Goal: Transaction & Acquisition: Obtain resource

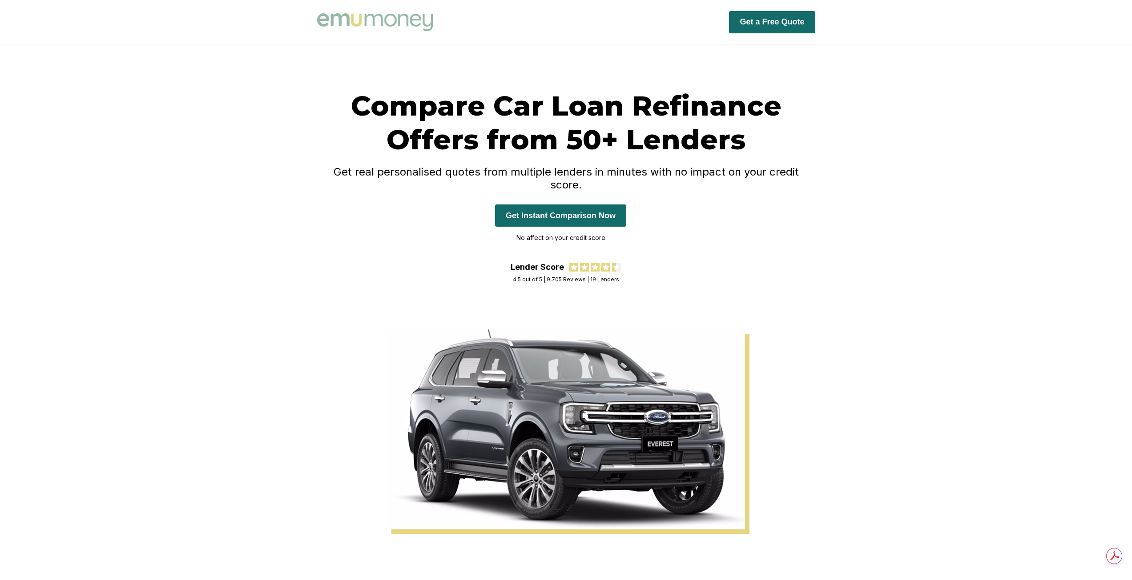
click at [568, 205] on button "Get Instant Comparison Now" at bounding box center [560, 216] width 131 height 22
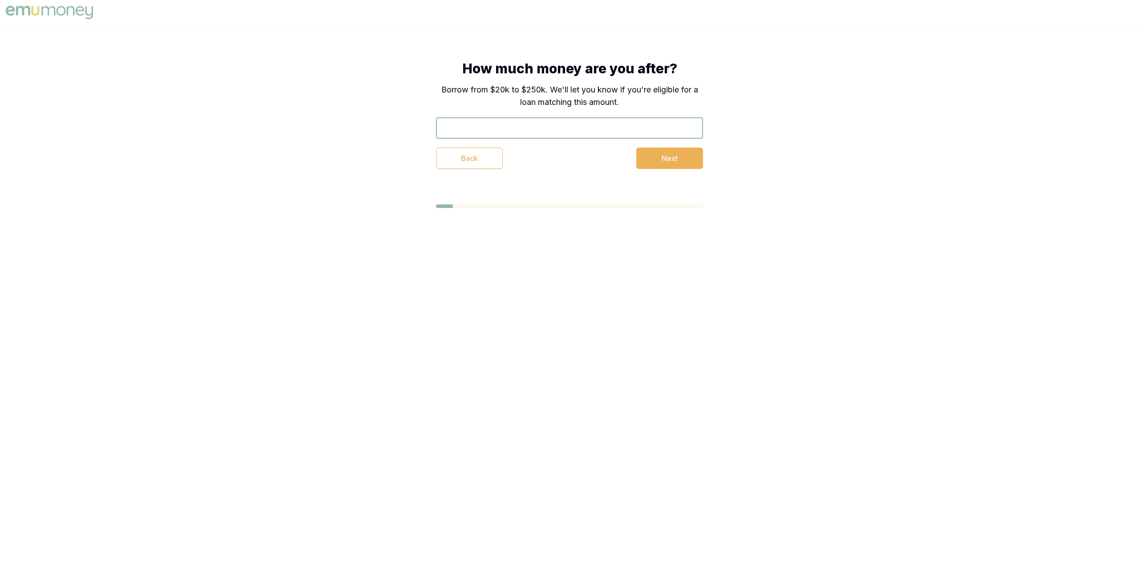
click at [497, 129] on input "text" at bounding box center [569, 127] width 267 height 21
type input "$23,000"
click at [670, 162] on button "Next" at bounding box center [669, 158] width 67 height 21
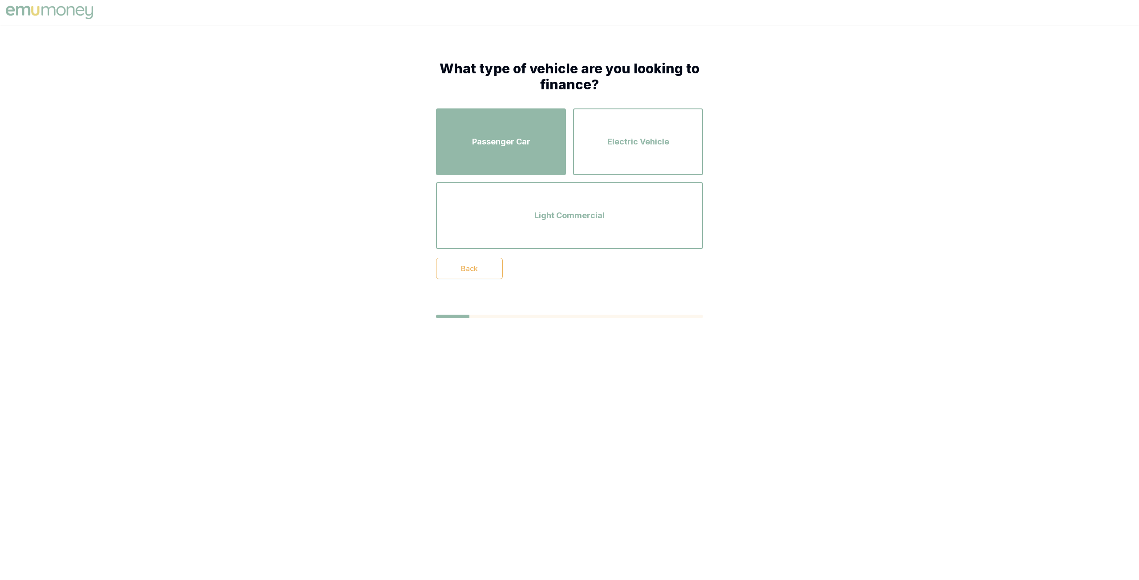
click at [496, 153] on div "Passenger Car" at bounding box center [501, 142] width 114 height 51
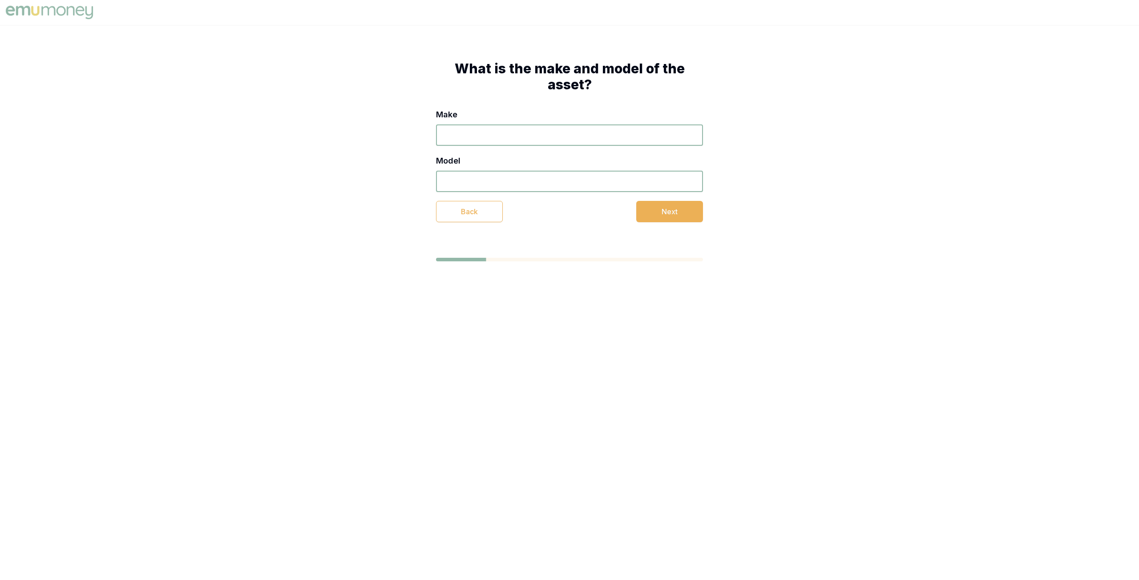
click at [459, 140] on input "Make" at bounding box center [569, 135] width 267 height 21
type input "volkeswagon"
click at [465, 181] on input "Model" at bounding box center [569, 181] width 267 height 21
type input "t-cross"
click at [673, 215] on button "Next" at bounding box center [669, 211] width 67 height 21
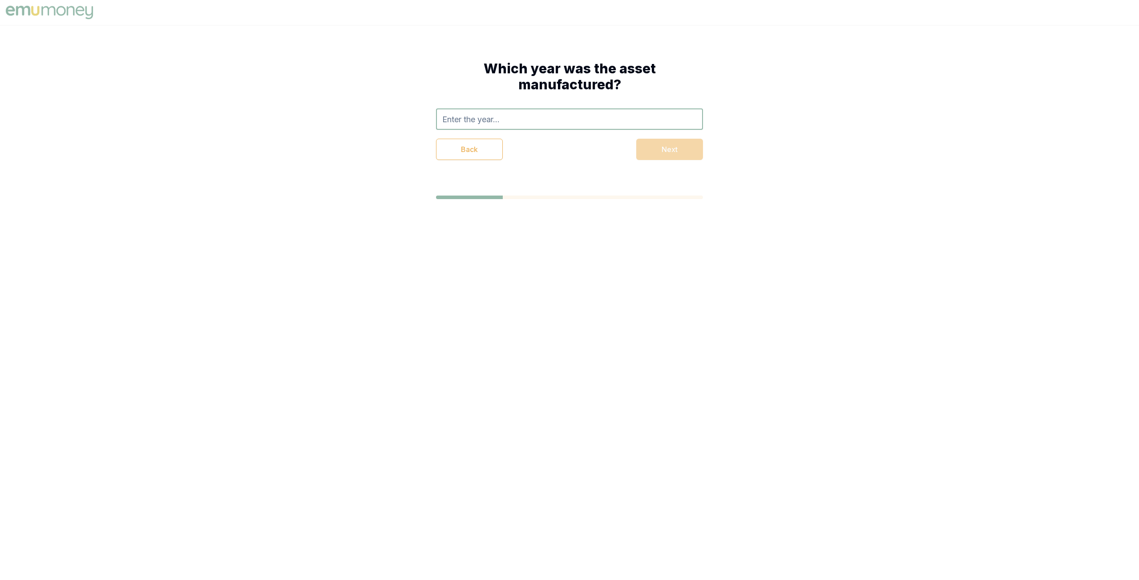
click at [487, 122] on input "text" at bounding box center [569, 119] width 267 height 21
type input "2021"
click at [721, 187] on div "Which year was the asset manufactured? 2021 2021 Back Next" at bounding box center [569, 110] width 338 height 171
click at [600, 162] on div "Which year was the asset manufactured? 2021 2021 Back Next" at bounding box center [569, 110] width 338 height 171
click at [652, 155] on div "Back Next" at bounding box center [569, 149] width 267 height 21
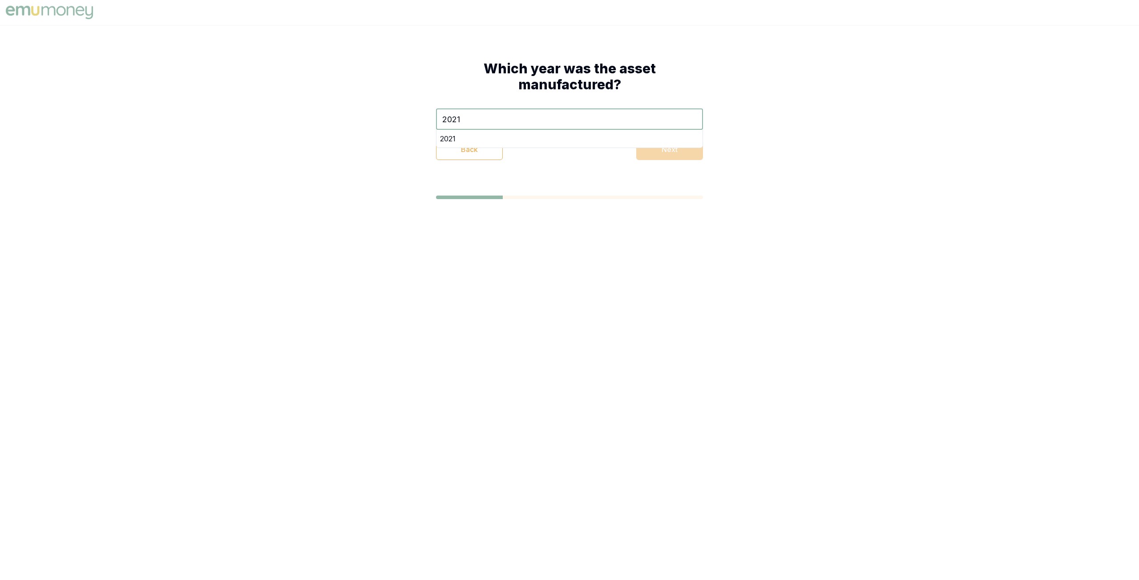
click at [542, 182] on div "Which year was the asset manufactured? 2021 2021 Back Next" at bounding box center [569, 110] width 338 height 171
click at [481, 119] on input "2021" at bounding box center [569, 119] width 267 height 21
click at [463, 137] on div "2021" at bounding box center [569, 139] width 266 height 18
click at [675, 147] on button "Next" at bounding box center [669, 149] width 67 height 21
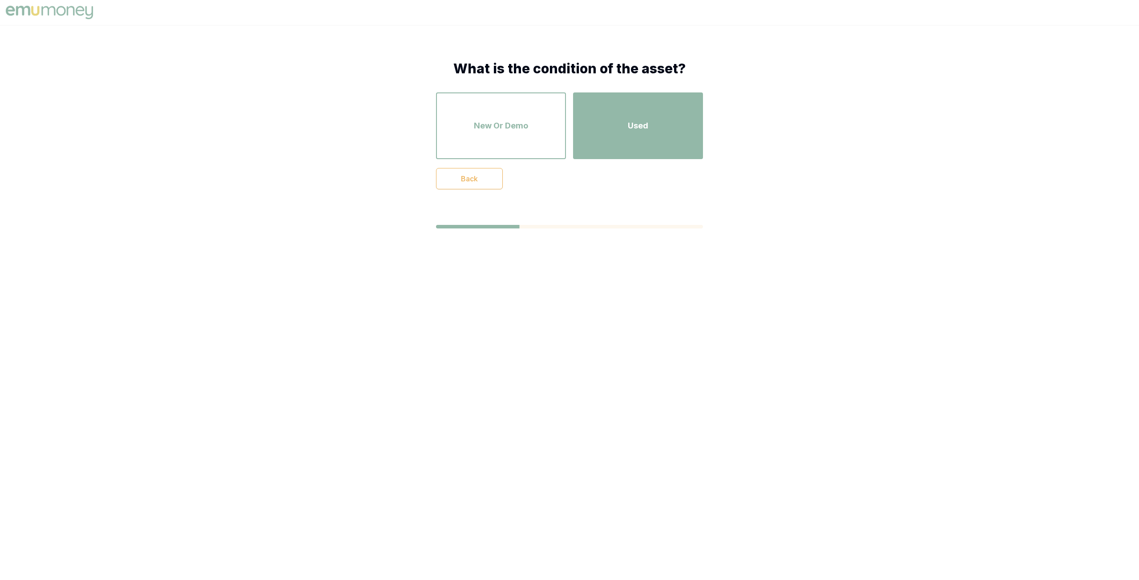
click at [632, 134] on div "Used" at bounding box center [638, 126] width 114 height 51
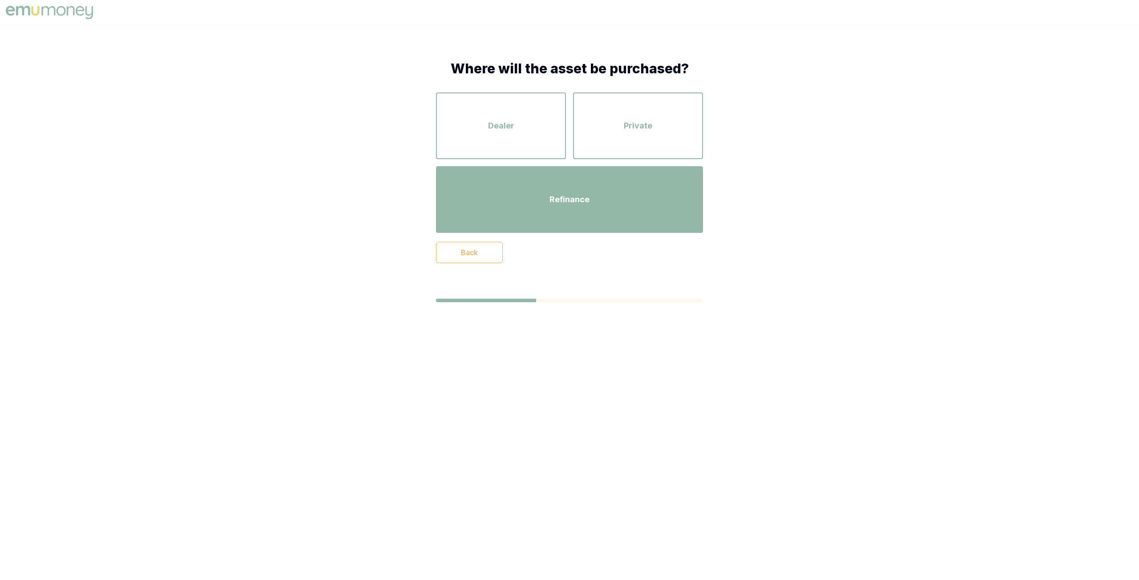
click at [570, 195] on span "Refinance" at bounding box center [569, 199] width 40 height 12
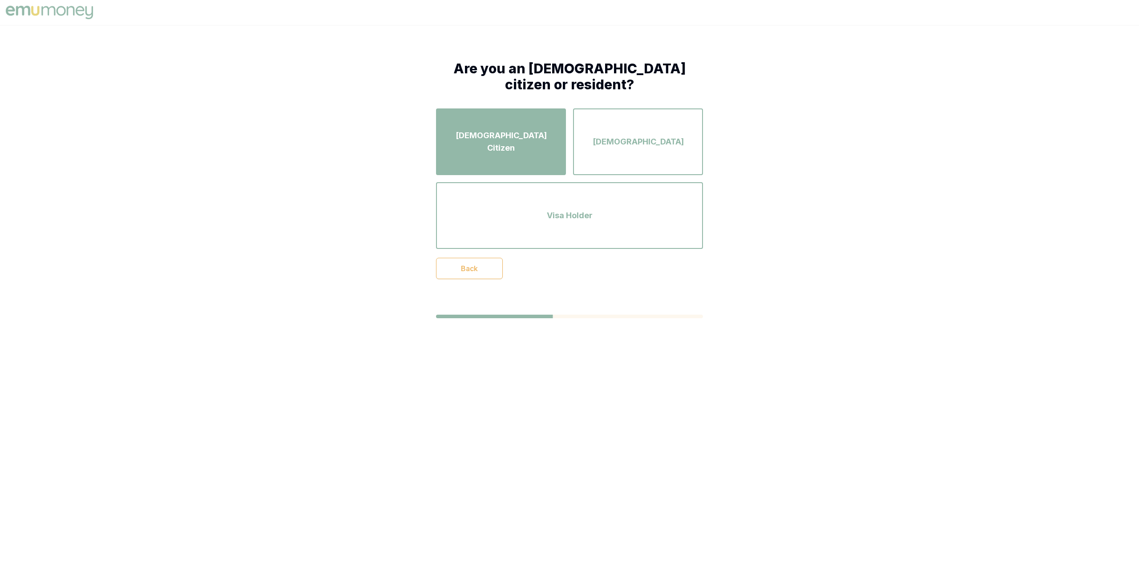
click at [538, 158] on div "[DEMOGRAPHIC_DATA] Citizen" at bounding box center [501, 142] width 114 height 51
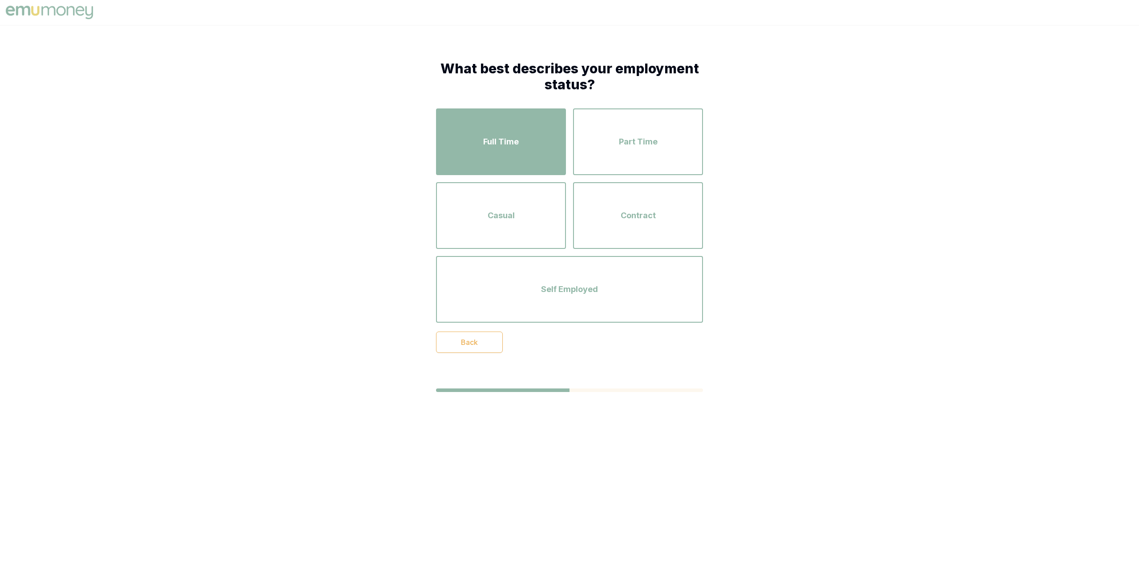
click at [544, 158] on div "Full Time" at bounding box center [501, 142] width 114 height 51
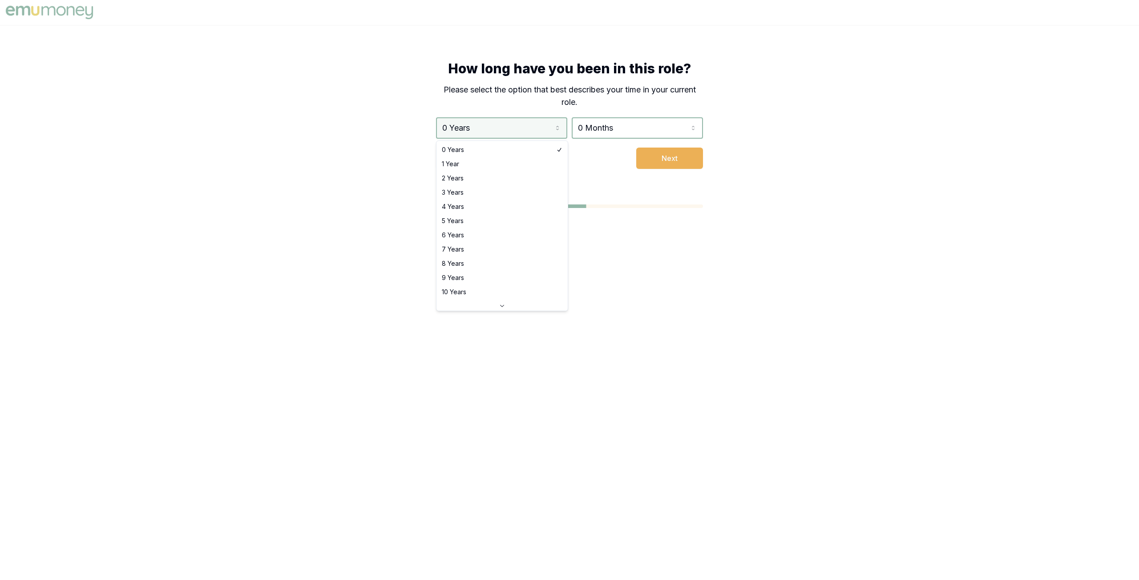
click at [556, 130] on html "How long have you been in this role? Please select the option that best describ…" at bounding box center [569, 290] width 1139 height 580
select select "1"
click at [607, 131] on html "How long have you been in this role? Please select the option that best describ…" at bounding box center [569, 290] width 1139 height 580
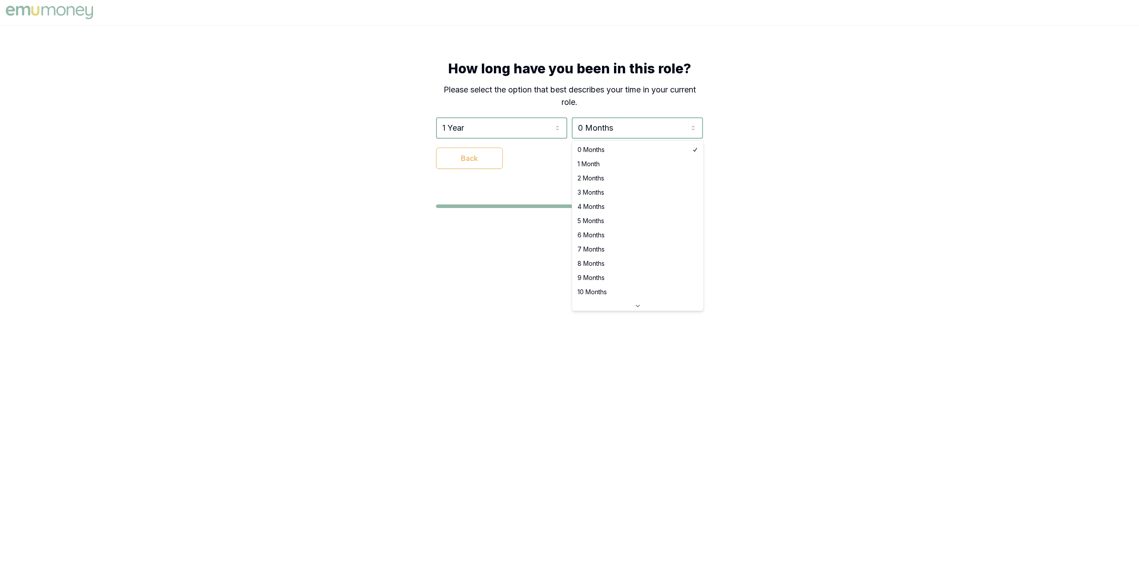
select select "3"
click at [679, 157] on button "Next" at bounding box center [669, 158] width 67 height 21
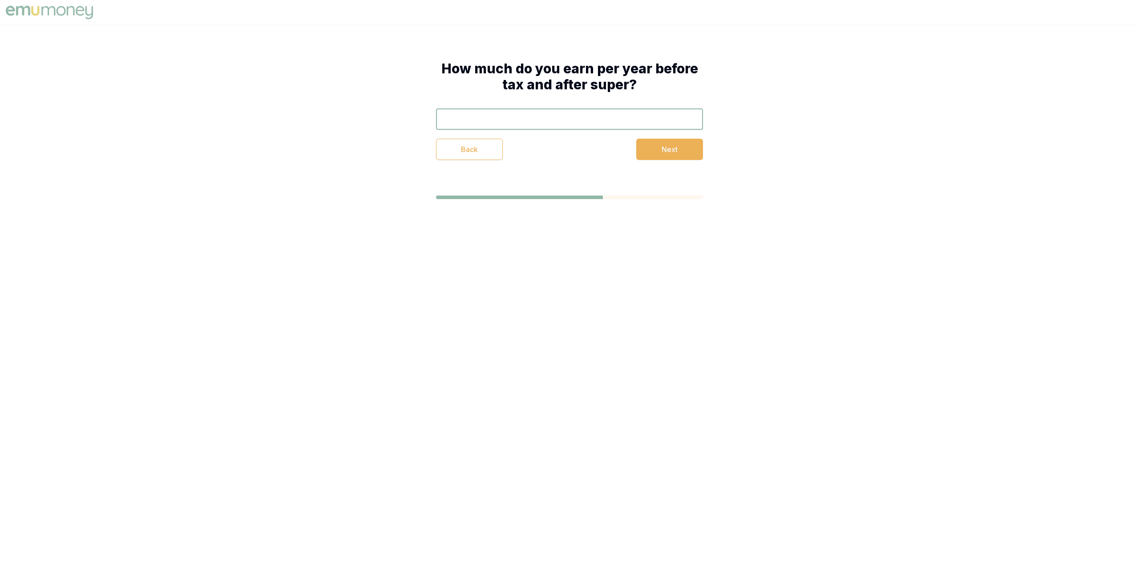
click at [538, 125] on input "text" at bounding box center [569, 119] width 267 height 21
click at [544, 127] on input "text" at bounding box center [569, 119] width 267 height 21
type input "$70,000"
click at [652, 149] on button "Next" at bounding box center [669, 149] width 67 height 21
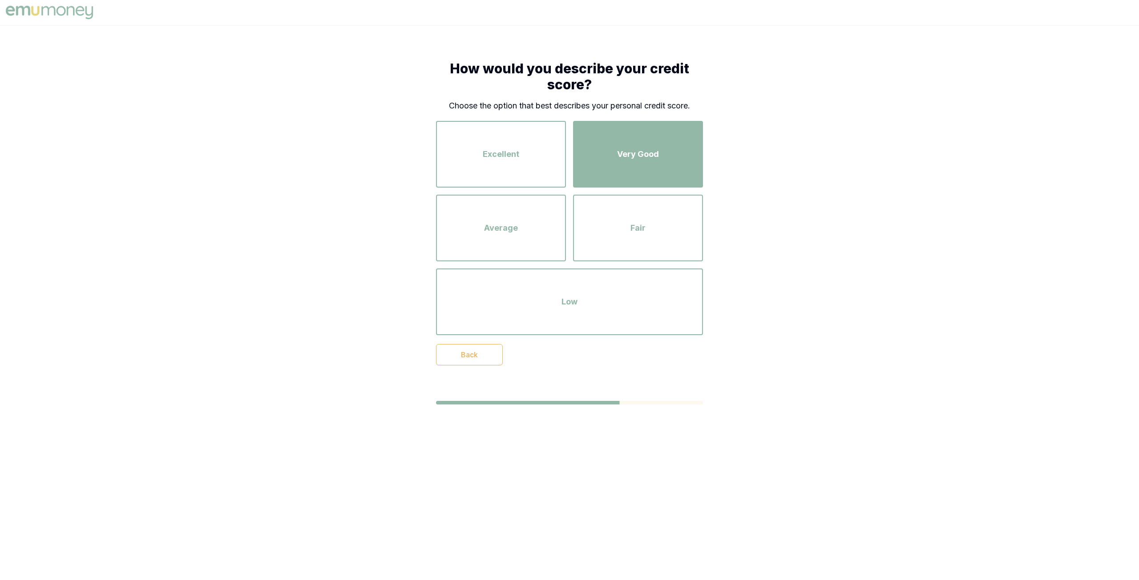
click at [629, 172] on div "Very Good" at bounding box center [638, 154] width 114 height 51
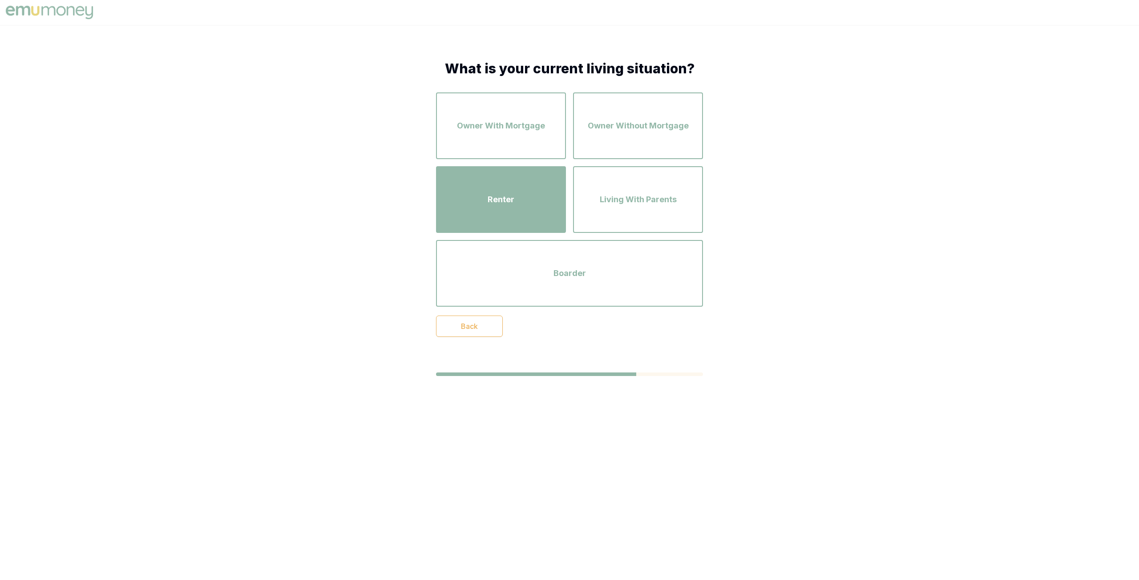
click at [529, 200] on div "Renter" at bounding box center [501, 199] width 114 height 51
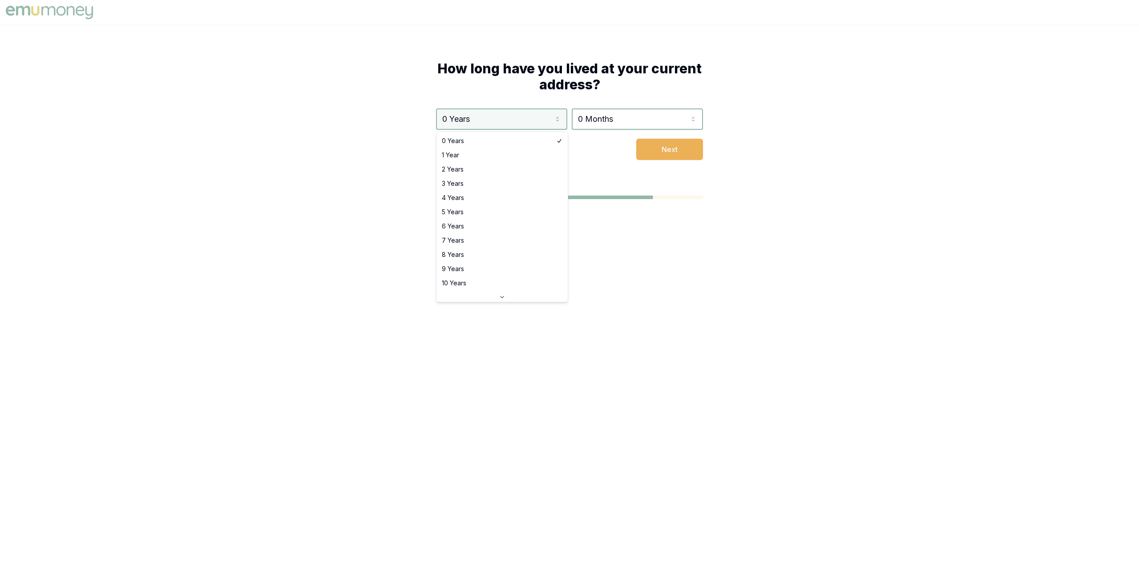
click at [546, 121] on html "How long have you lived at your current address? 0 Years 0 Years 1 Year 2 Years…" at bounding box center [569, 290] width 1139 height 580
select select "1"
click at [660, 143] on button "Next" at bounding box center [669, 149] width 67 height 21
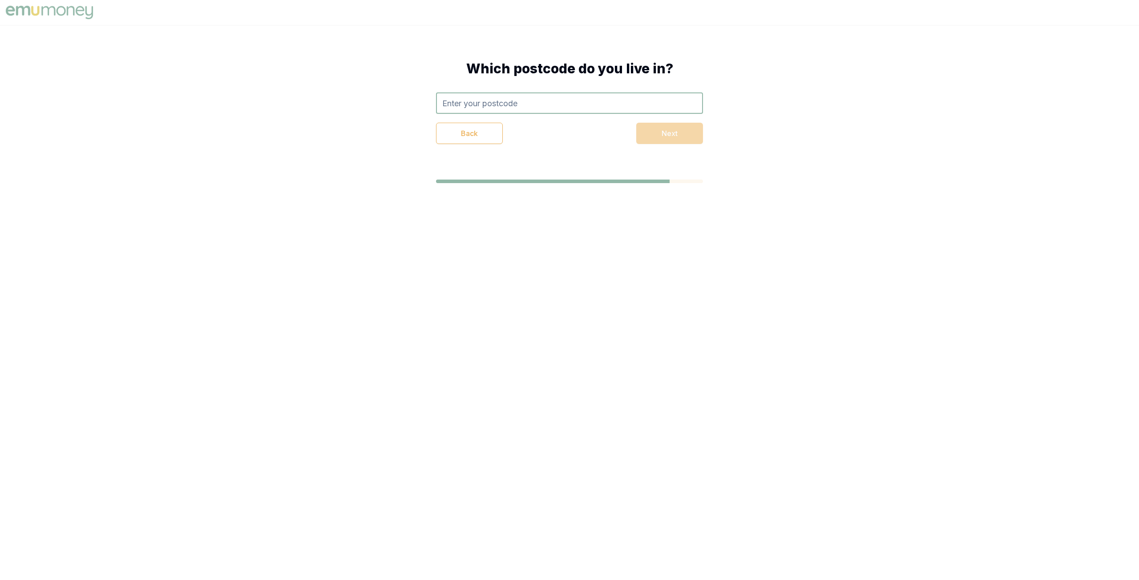
click at [508, 105] on input "text" at bounding box center [569, 103] width 267 height 21
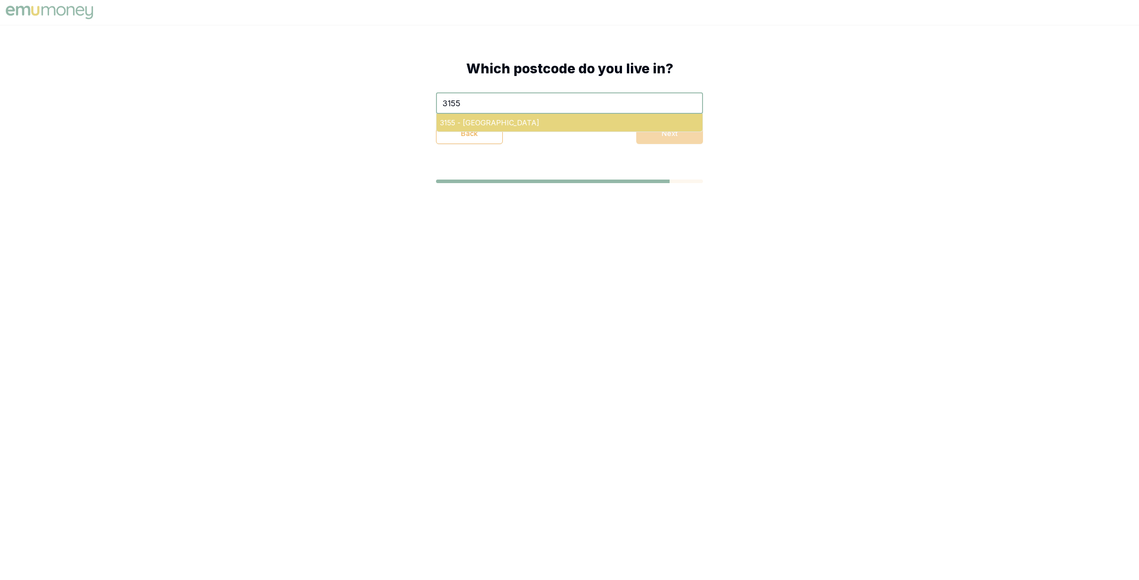
type input "3155"
click at [606, 126] on div "3155 - [GEOGRAPHIC_DATA]" at bounding box center [569, 123] width 266 height 18
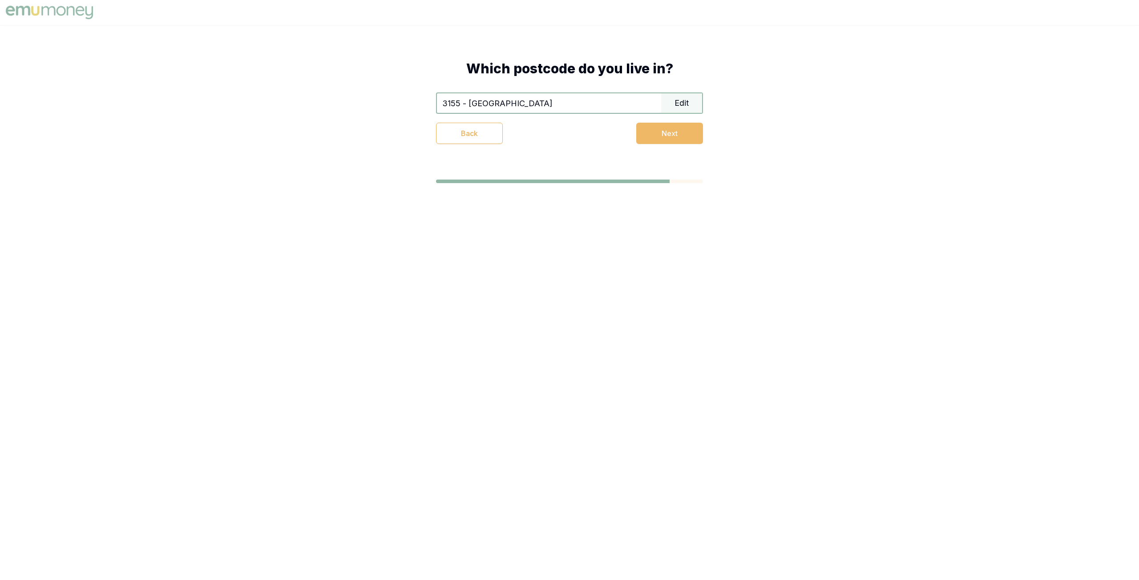
click at [659, 133] on button "Next" at bounding box center [669, 133] width 67 height 21
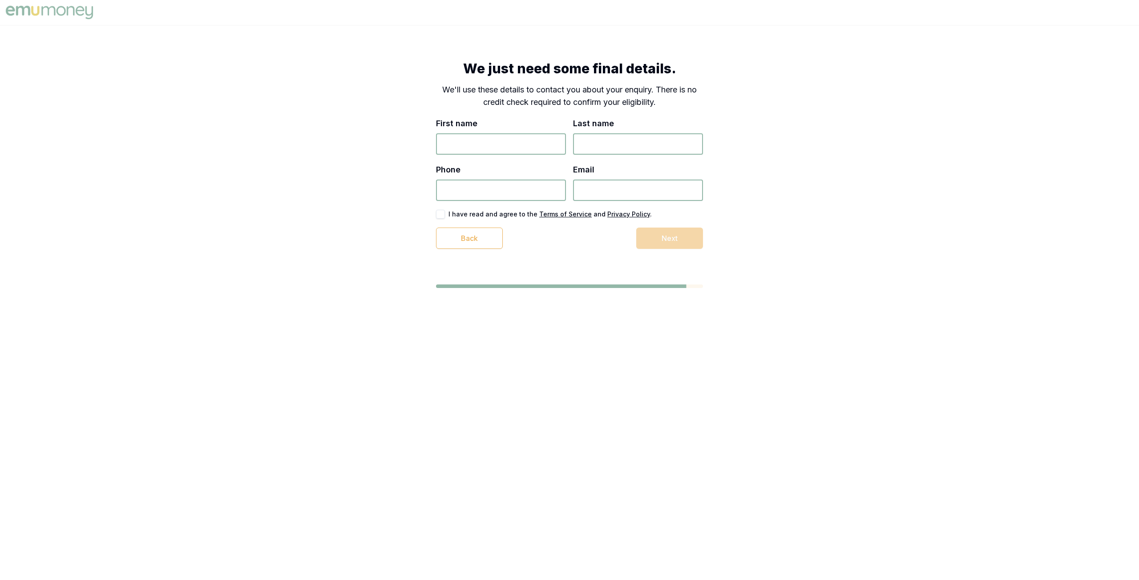
click at [459, 146] on input "First name" at bounding box center [501, 143] width 130 height 21
type input "Mark"
type input "Porta"
type input "0478 301 685"
click at [601, 183] on input "Email" at bounding box center [638, 190] width 130 height 21
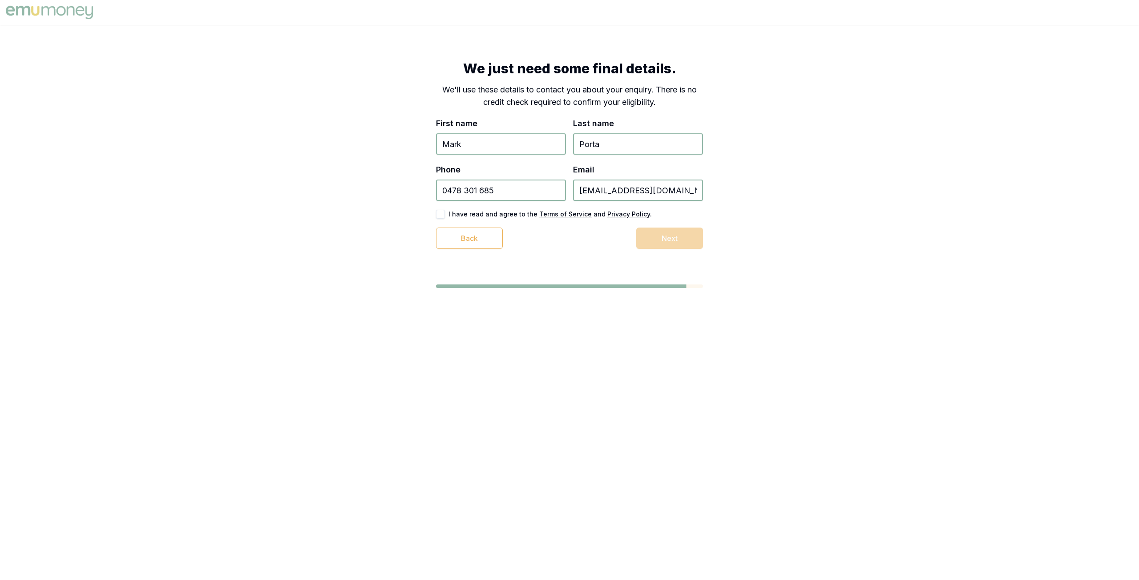
type input "[EMAIL_ADDRESS][DOMAIN_NAME]"
click at [628, 234] on div "Back Next" at bounding box center [569, 238] width 267 height 21
click at [655, 236] on div "Back Next" at bounding box center [569, 238] width 267 height 21
click at [629, 231] on div "Back Next" at bounding box center [569, 238] width 267 height 21
click at [567, 225] on div "First name [PERSON_NAME] Last name Porta Phone [PHONE_NUMBER] Email [EMAIL_ADDR…" at bounding box center [569, 183] width 267 height 132
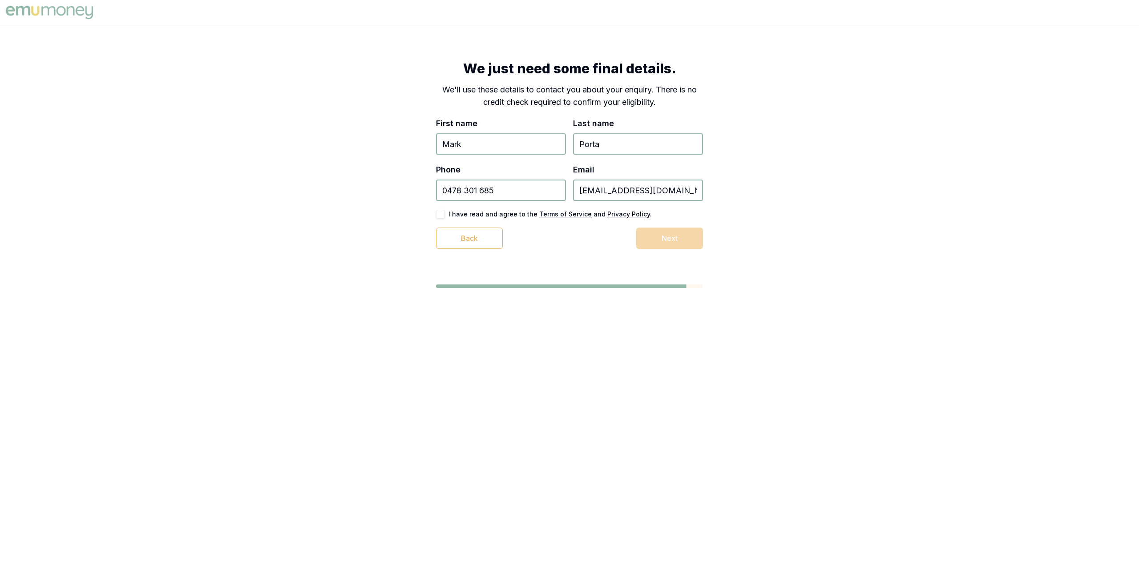
click at [644, 235] on div "Back Next" at bounding box center [569, 238] width 267 height 21
click at [673, 187] on input "[EMAIL_ADDRESS][DOMAIN_NAME]" at bounding box center [638, 190] width 130 height 21
click at [679, 188] on input "[EMAIL_ADDRESS][DOMAIN_NAME]" at bounding box center [638, 190] width 130 height 21
click at [442, 214] on button "button" at bounding box center [440, 214] width 9 height 9
click at [676, 235] on button "Next" at bounding box center [669, 238] width 67 height 21
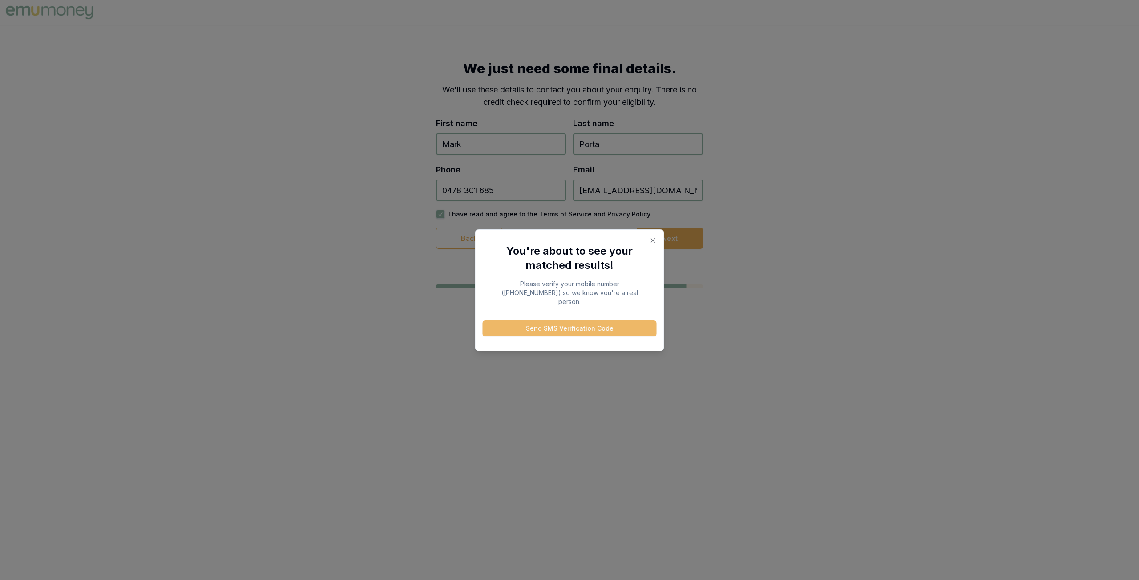
click at [568, 326] on button "Send SMS Verification Code" at bounding box center [570, 329] width 174 height 16
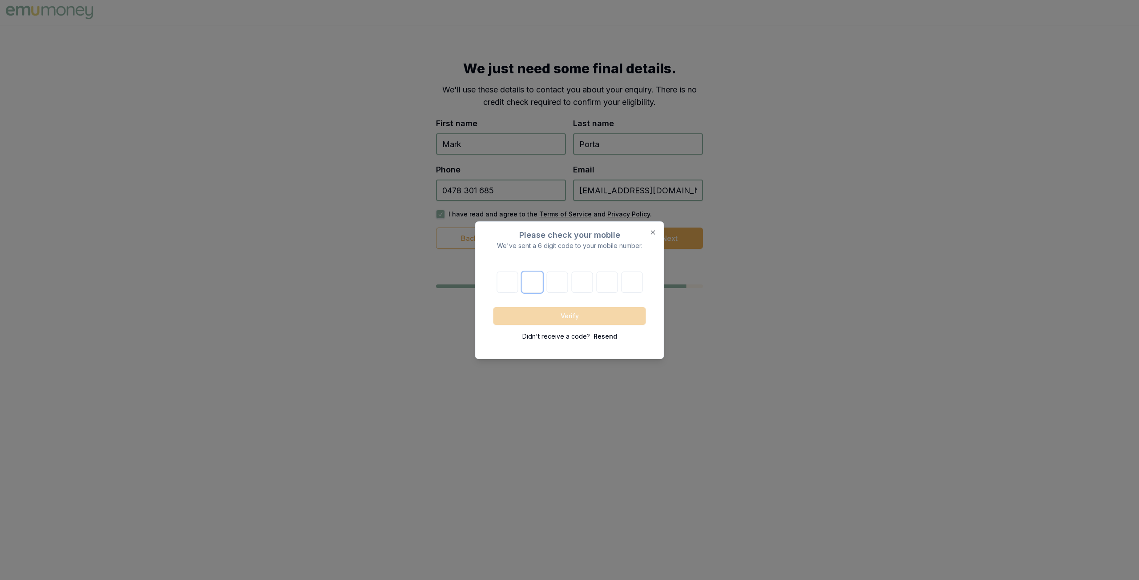
drag, startPoint x: 529, startPoint y: 283, endPoint x: 533, endPoint y: 274, distance: 10.4
click at [530, 283] on input "number" at bounding box center [531, 282] width 21 height 21
type input "6"
type input "7"
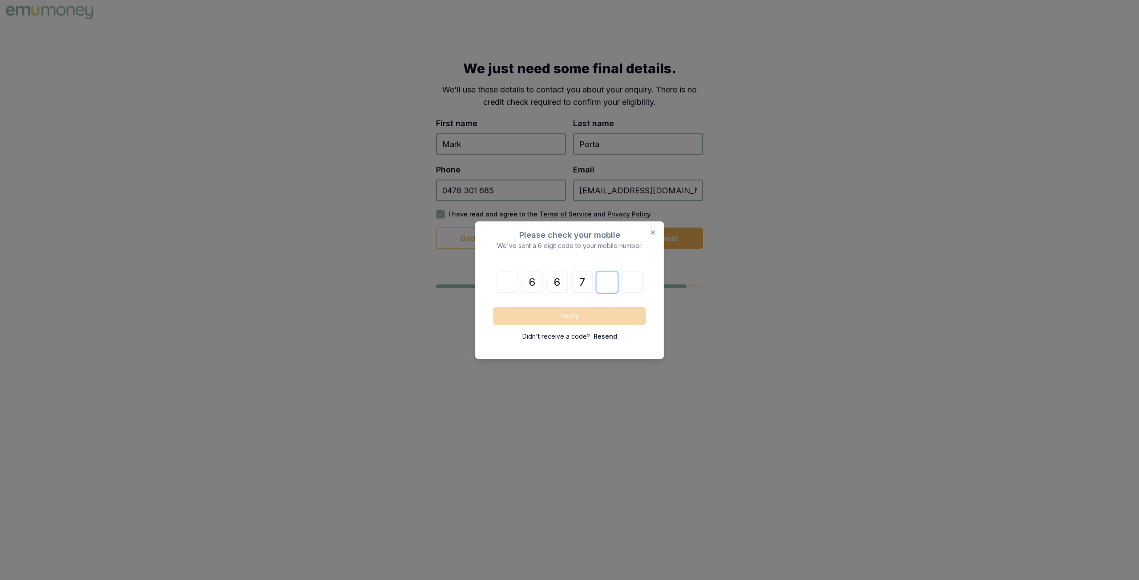
type input "3"
type input "55"
click at [524, 281] on input "6" at bounding box center [531, 282] width 21 height 21
click at [513, 280] on input "number" at bounding box center [506, 282] width 21 height 21
type input "6"
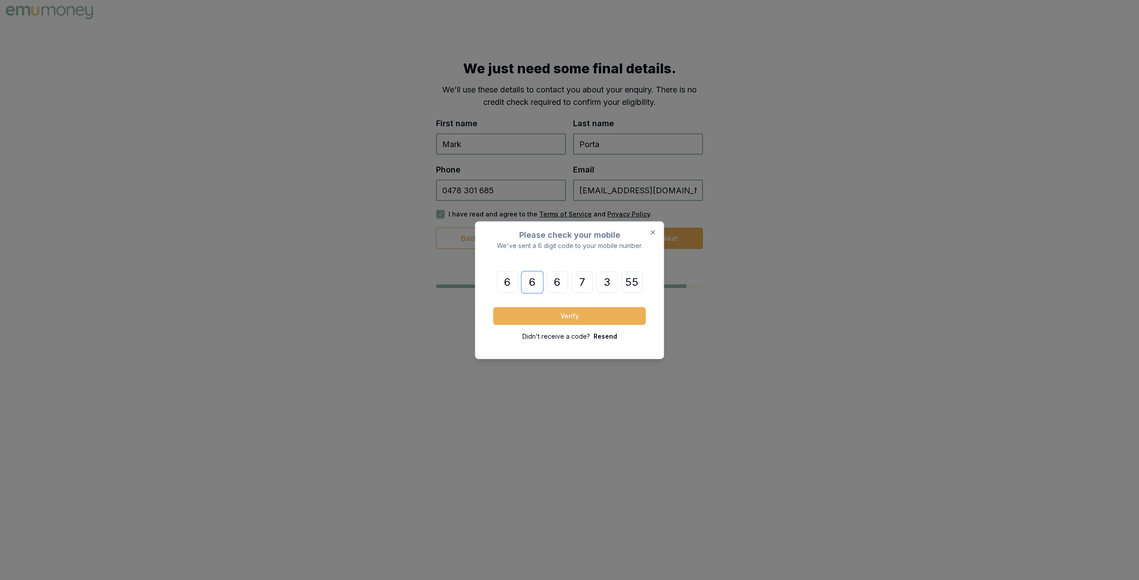
type input "66"
type input "67"
type input "73"
type input "35"
type input "5"
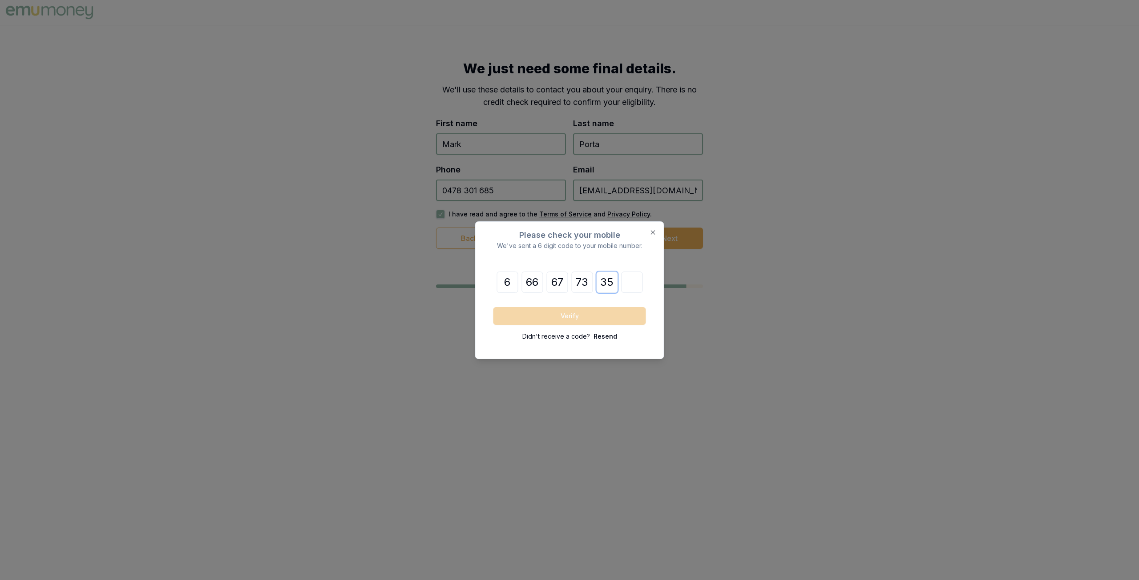
type input "3"
type input "7"
type input "6"
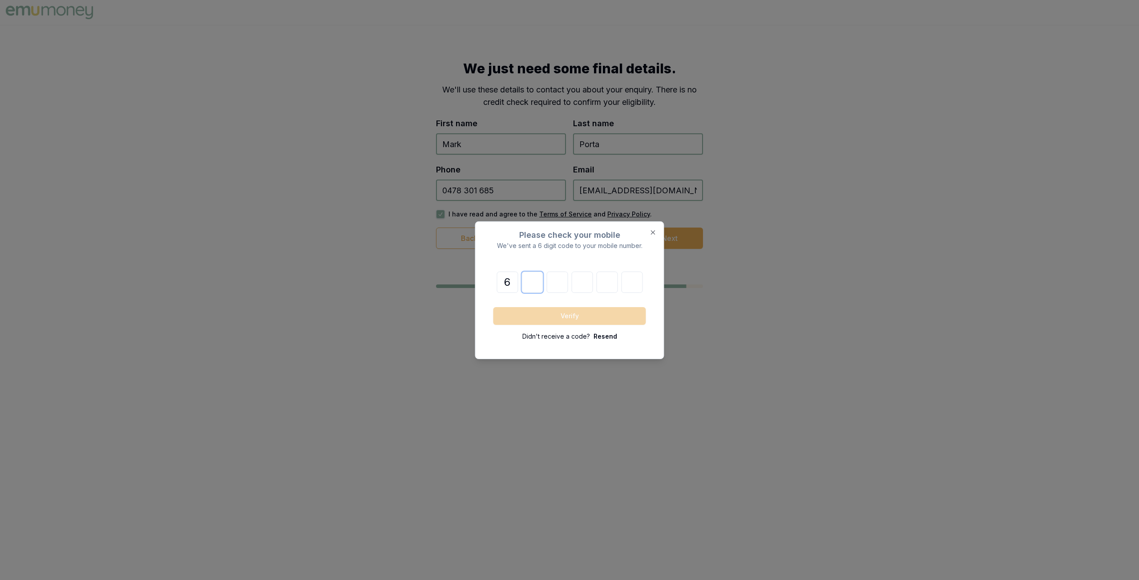
type input "6"
type input "7"
type input "3"
type input "5"
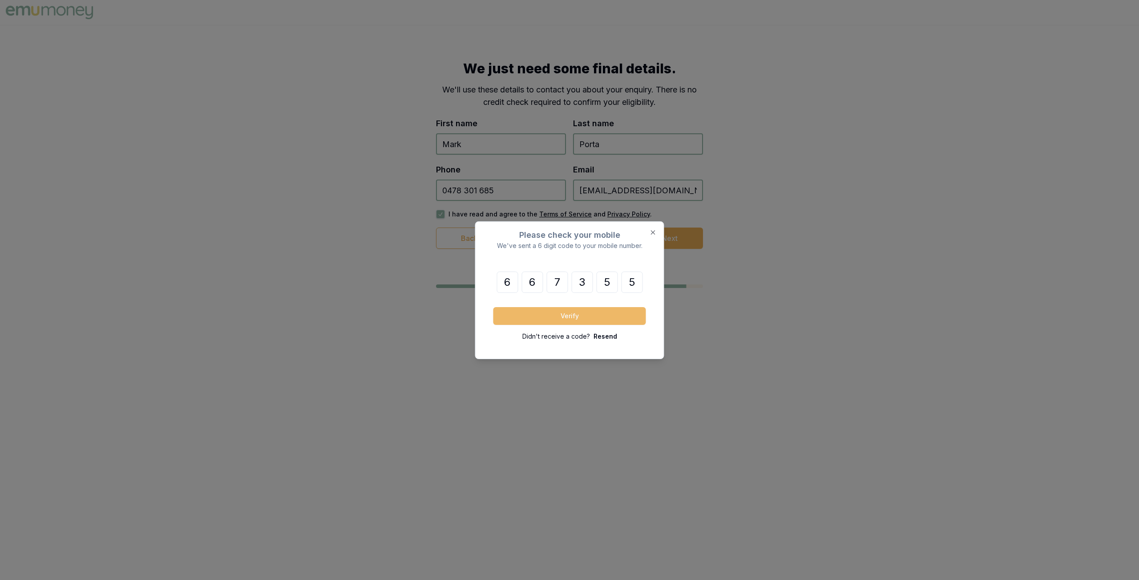
click at [574, 311] on button "Verify" at bounding box center [569, 316] width 153 height 18
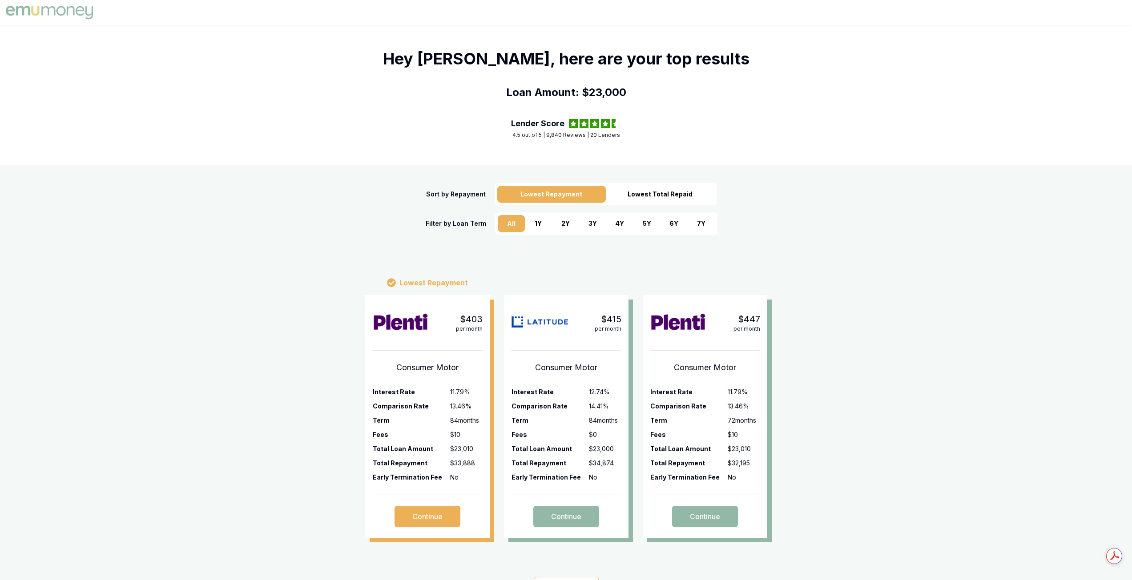
click at [644, 222] on div "5 Y" at bounding box center [646, 223] width 27 height 17
click at [705, 221] on div "7 Y" at bounding box center [701, 223] width 27 height 17
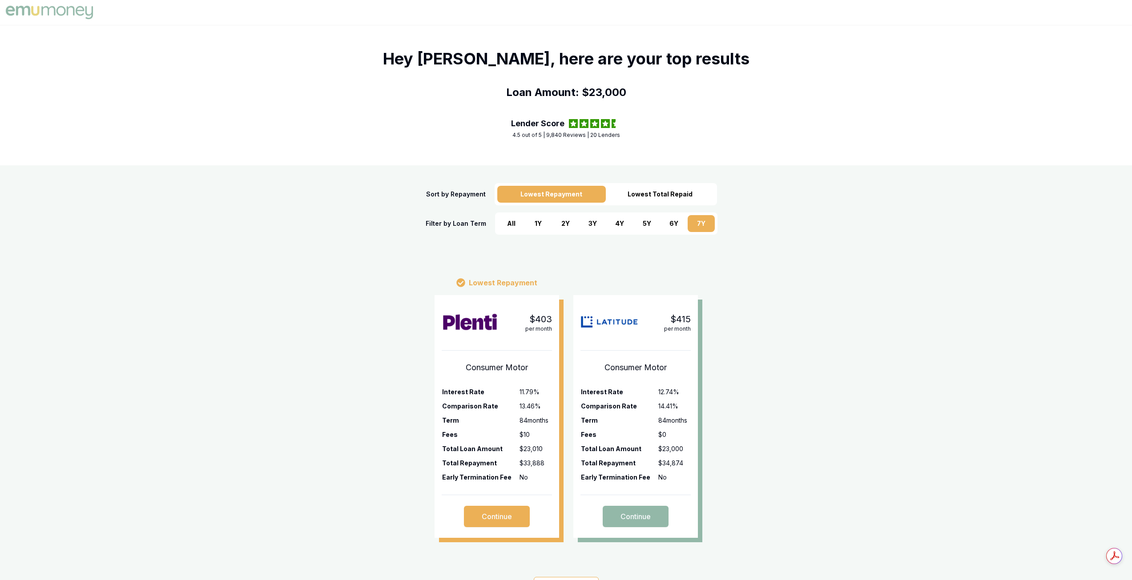
click at [600, 224] on div "3 Y" at bounding box center [592, 223] width 27 height 17
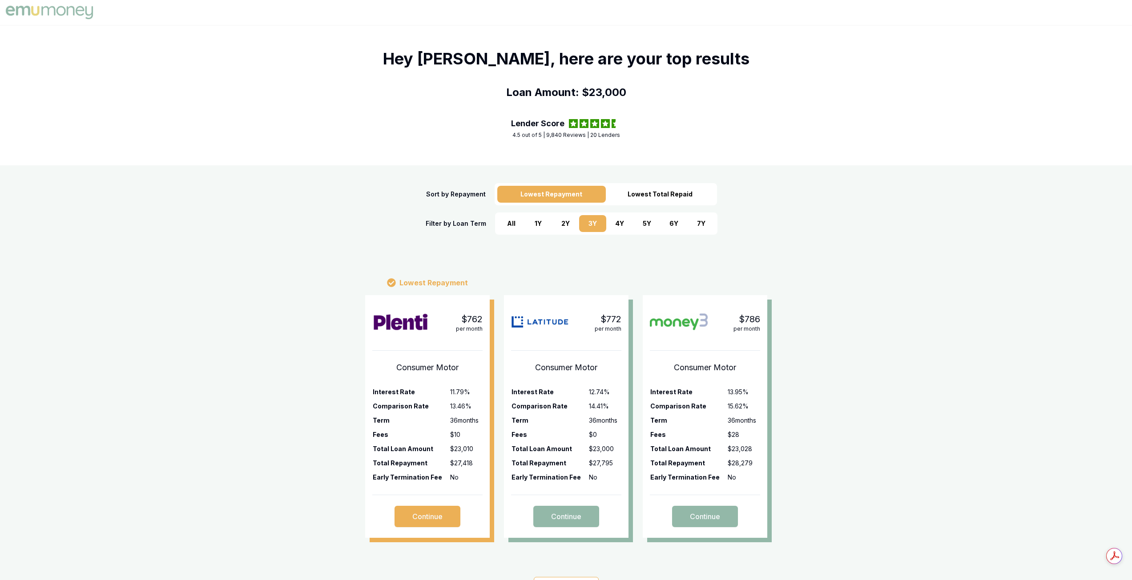
click at [613, 222] on div "4 Y" at bounding box center [619, 223] width 27 height 17
click at [646, 222] on div "5 Y" at bounding box center [646, 223] width 27 height 17
click at [678, 183] on div "Lowest Repayment Lowest Total Repaid" at bounding box center [606, 194] width 222 height 22
click at [678, 191] on div "Lowest Total Repaid" at bounding box center [660, 194] width 109 height 17
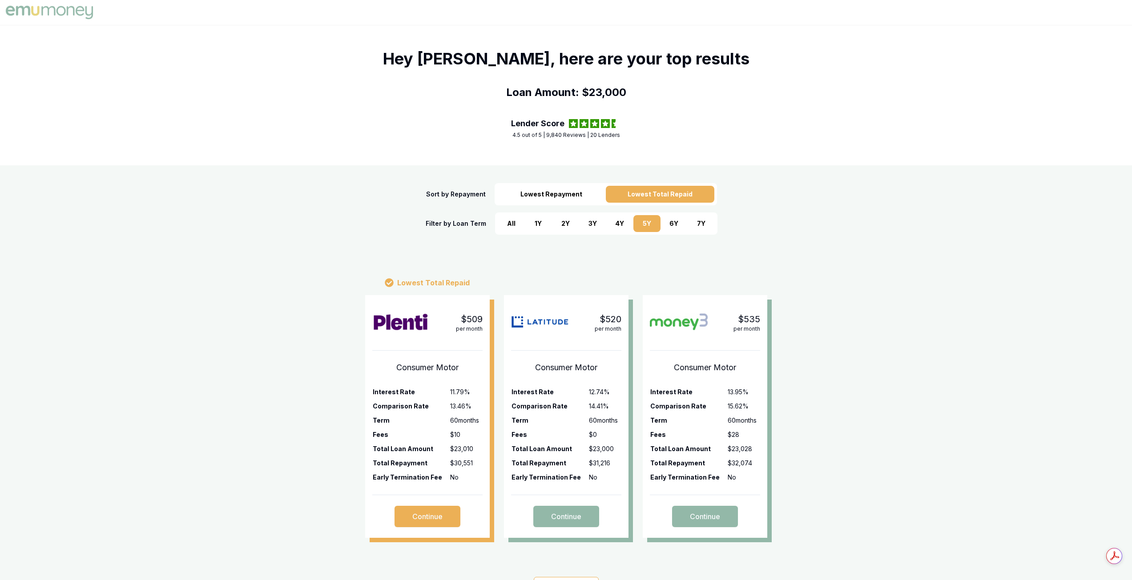
click at [533, 195] on div "Lowest Repayment" at bounding box center [551, 194] width 109 height 17
click at [471, 195] on div "Sort by Repayment" at bounding box center [456, 194] width 60 height 9
click at [705, 217] on div "7 Y" at bounding box center [701, 223] width 27 height 17
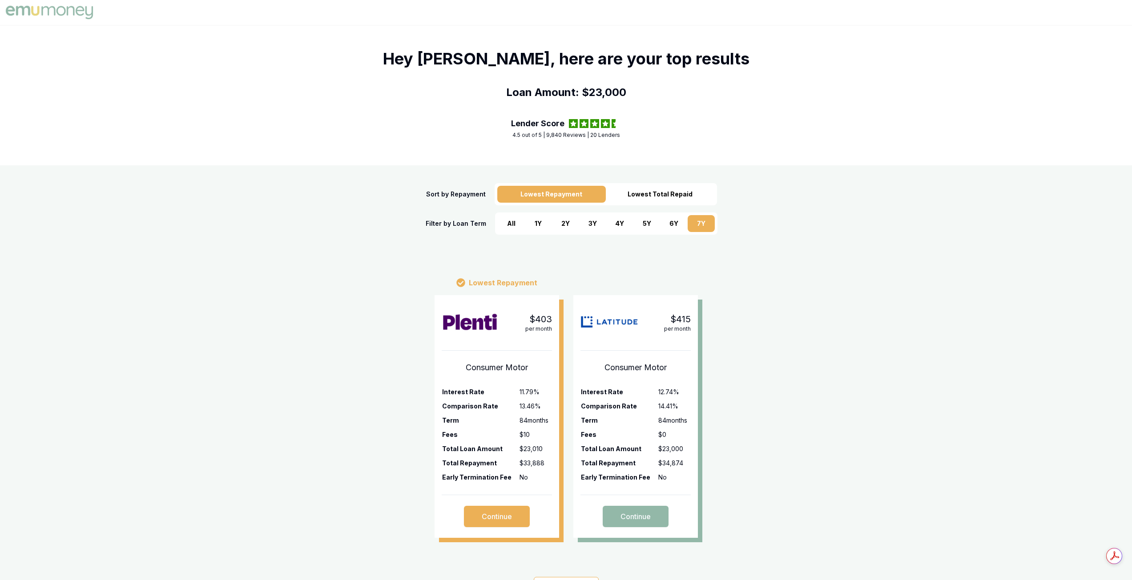
click at [585, 223] on div "3 Y" at bounding box center [592, 223] width 27 height 17
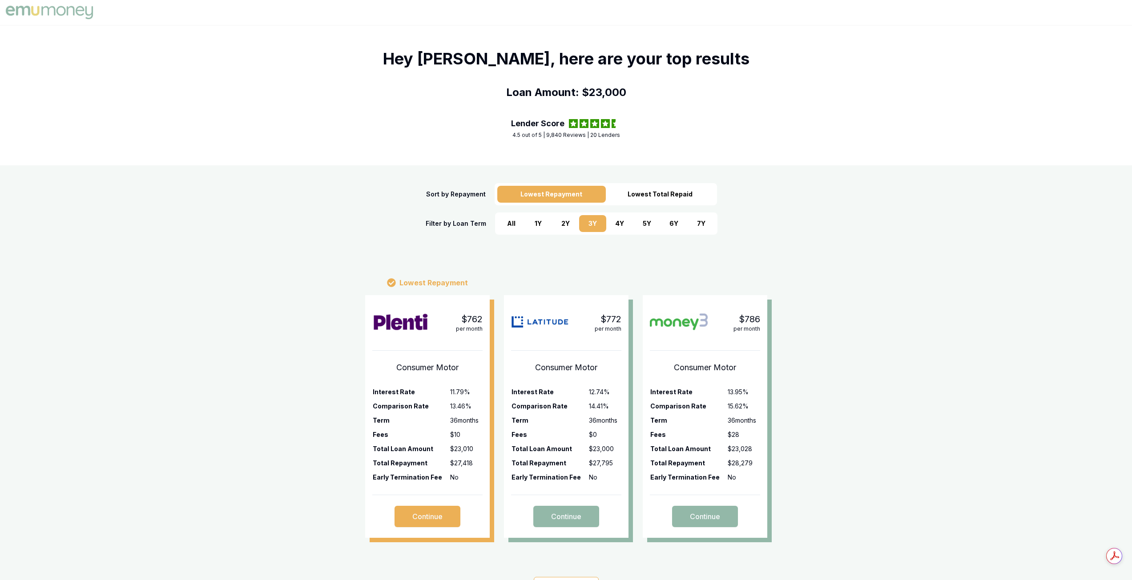
click at [649, 225] on div "5 Y" at bounding box center [646, 223] width 27 height 17
drag, startPoint x: 651, startPoint y: 225, endPoint x: 614, endPoint y: 282, distance: 68.0
click at [614, 282] on div at bounding box center [566, 283] width 125 height 11
